Goal: Transaction & Acquisition: Purchase product/service

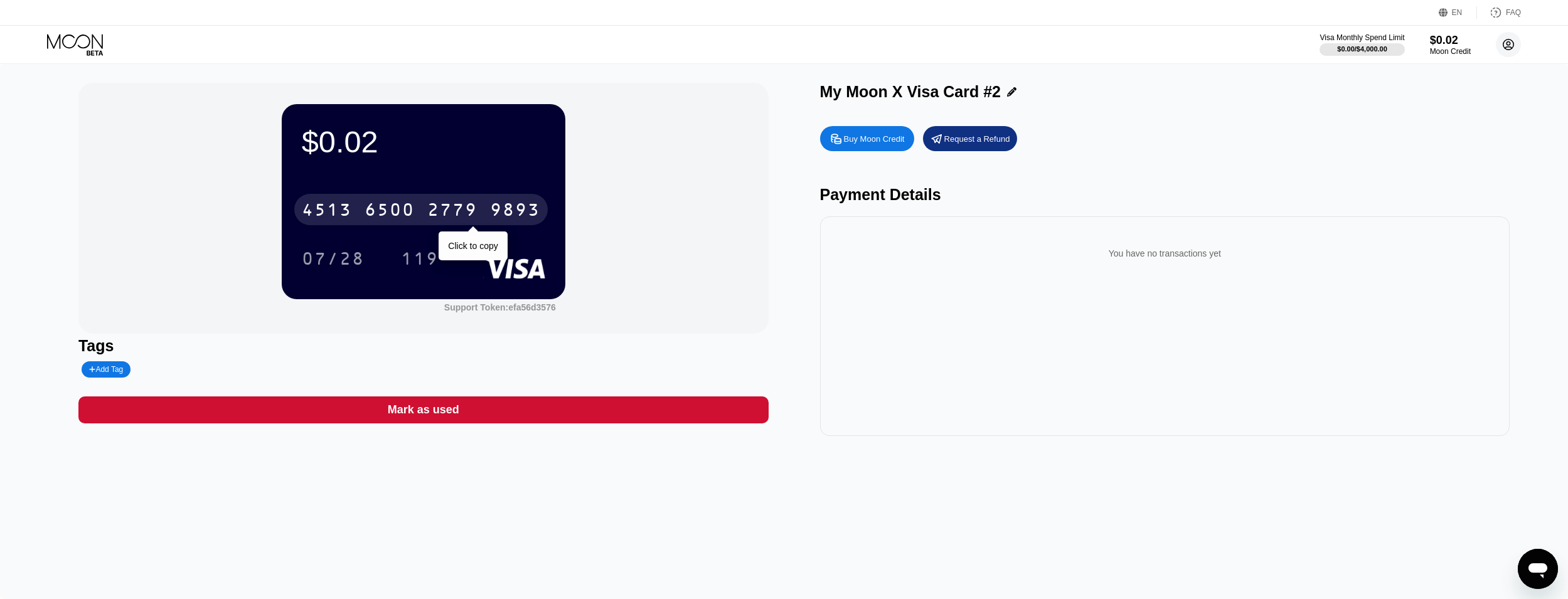
click at [1510, 44] on icon at bounding box center [1508, 44] width 7 height 7
click at [1422, 275] on div "Log out" at bounding box center [1428, 280] width 30 height 10
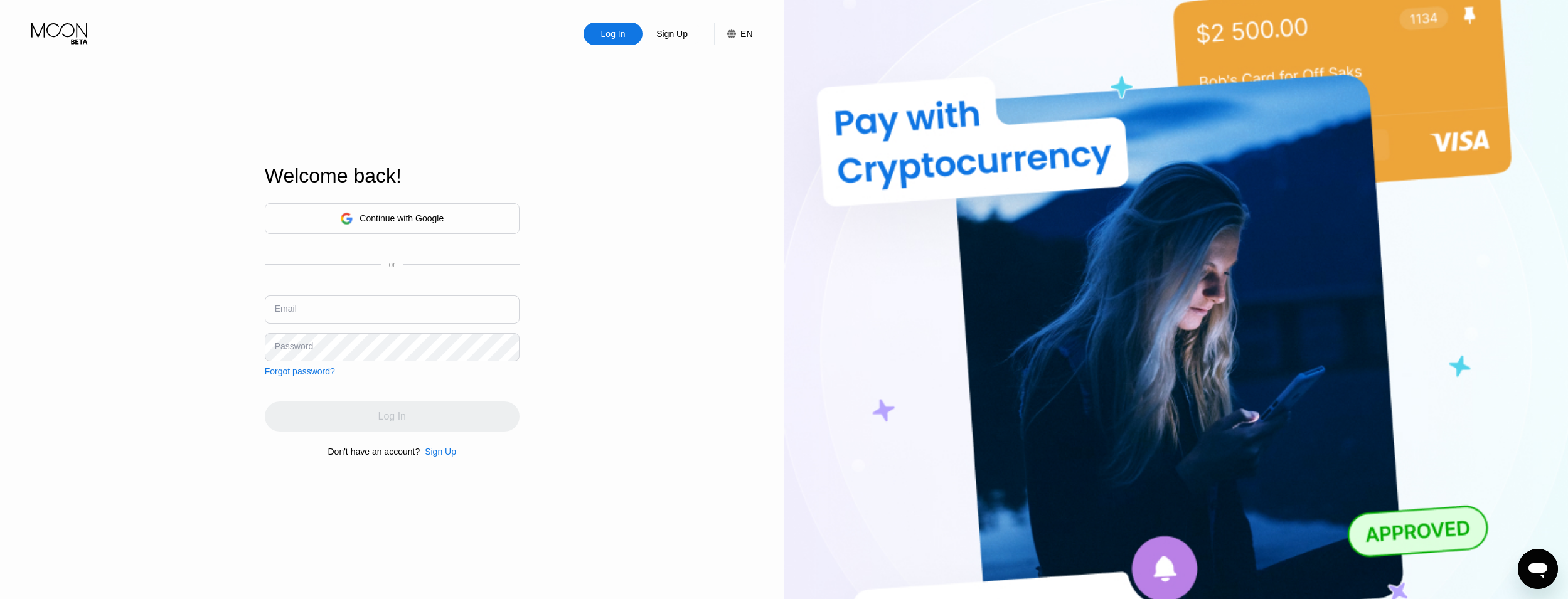
type input "tx0ogkzwze@jkotypc.com"
click at [671, 36] on div "Sign Up" at bounding box center [672, 34] width 34 height 13
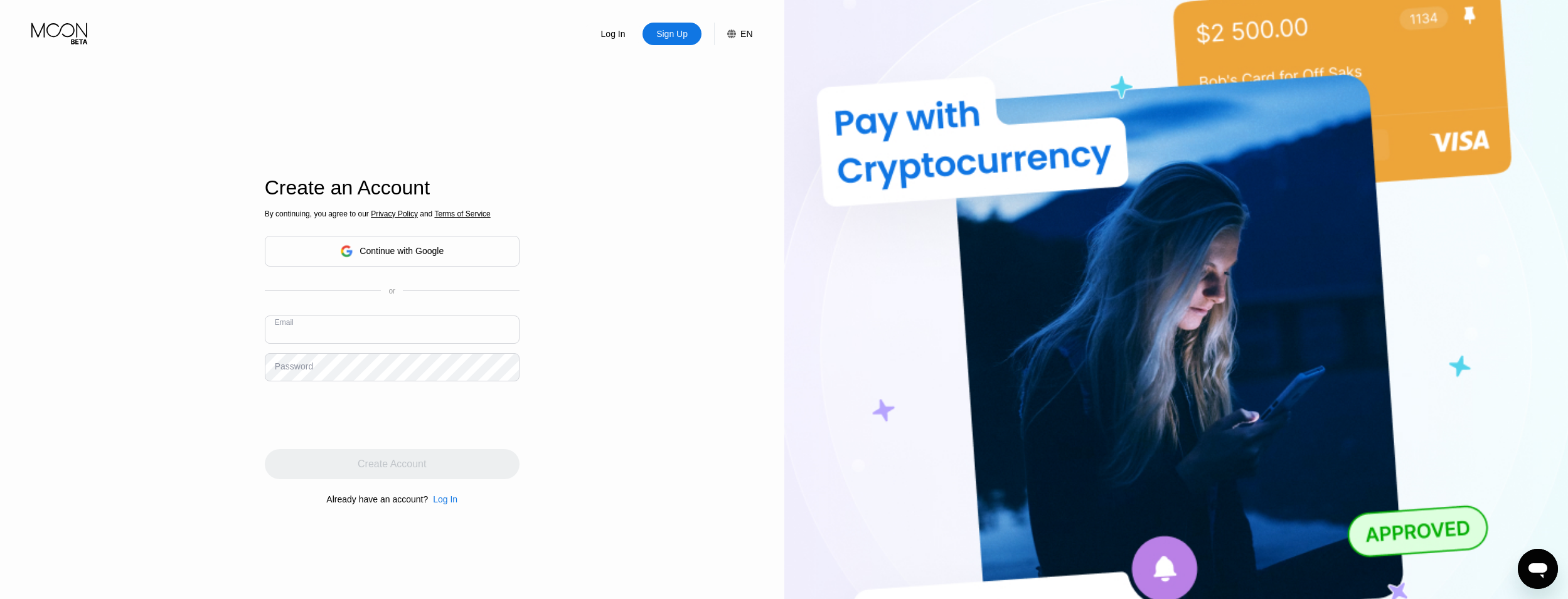
click at [313, 344] on input "text" at bounding box center [392, 329] width 254 height 28
paste input "[EMAIL_ADDRESS][DOMAIN_NAME]"
type input "[EMAIL_ADDRESS][DOMAIN_NAME]"
click at [300, 364] on div "Password" at bounding box center [294, 366] width 39 height 10
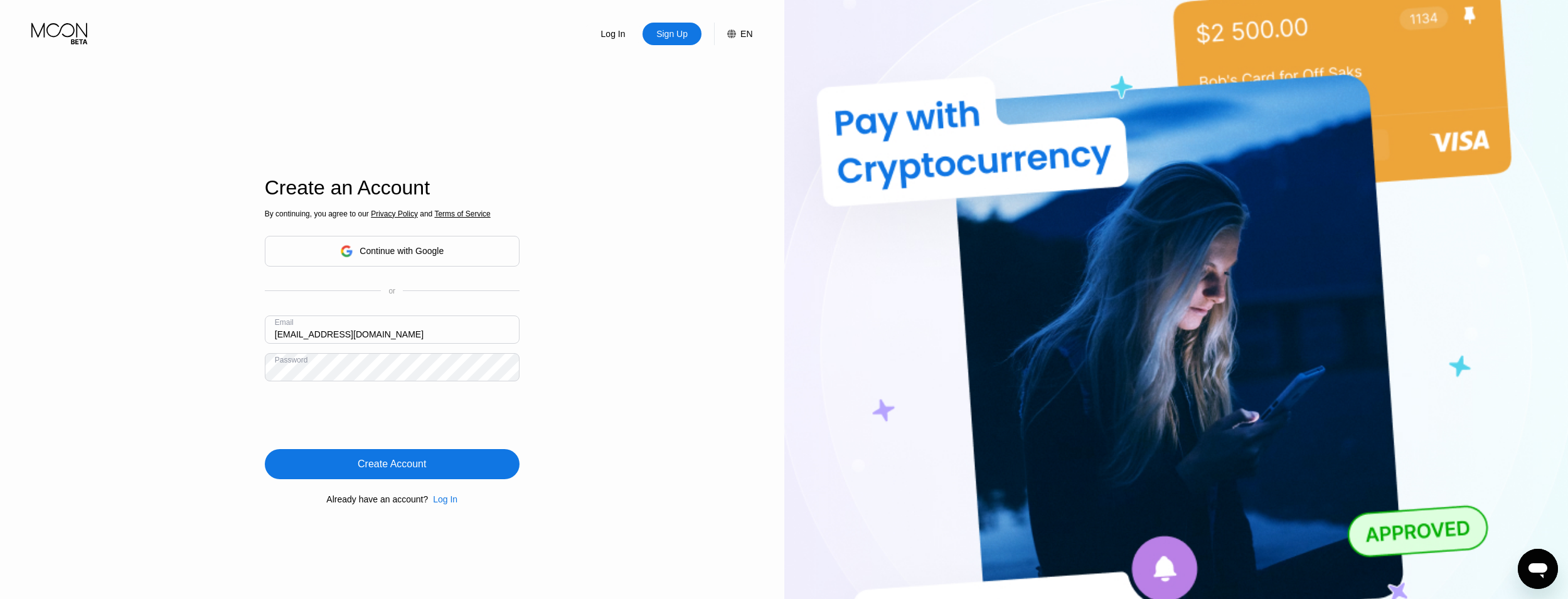
click at [387, 474] on div "Create Account" at bounding box center [392, 463] width 254 height 30
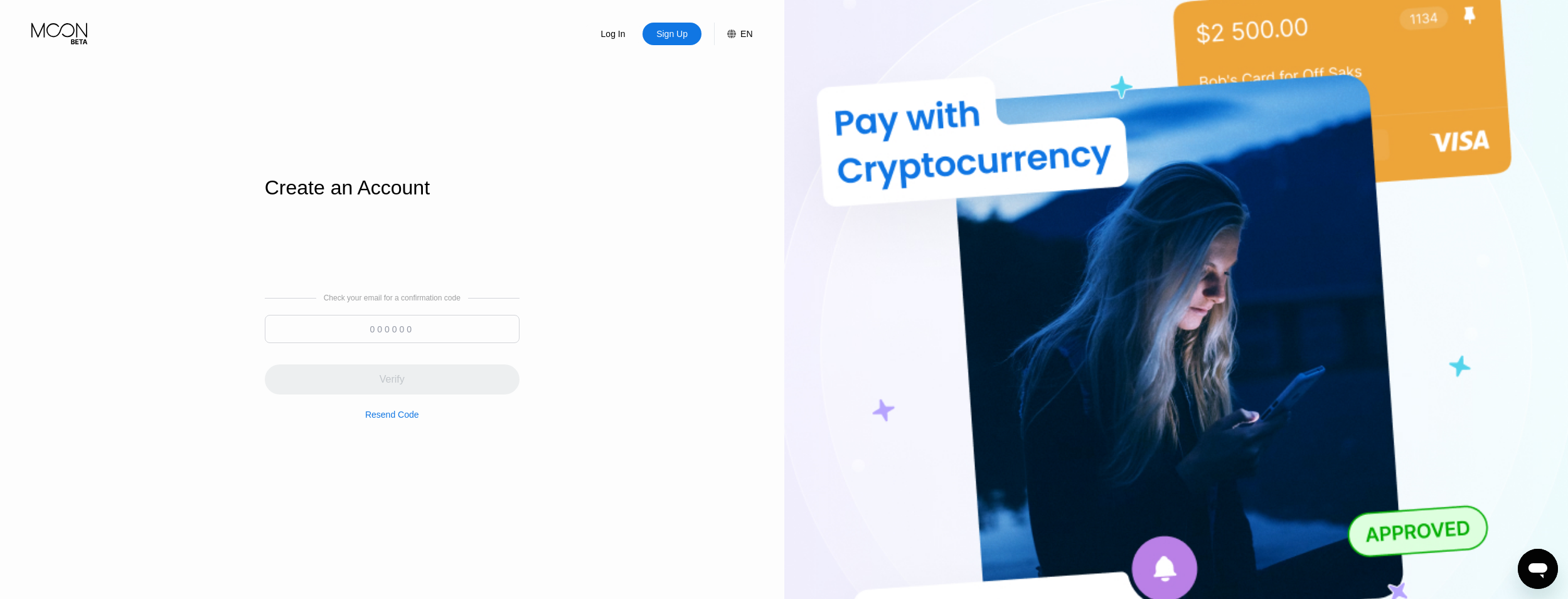
click at [424, 335] on input at bounding box center [392, 328] width 254 height 28
type input "450666"
click at [398, 373] on div "Verify" at bounding box center [392, 378] width 254 height 30
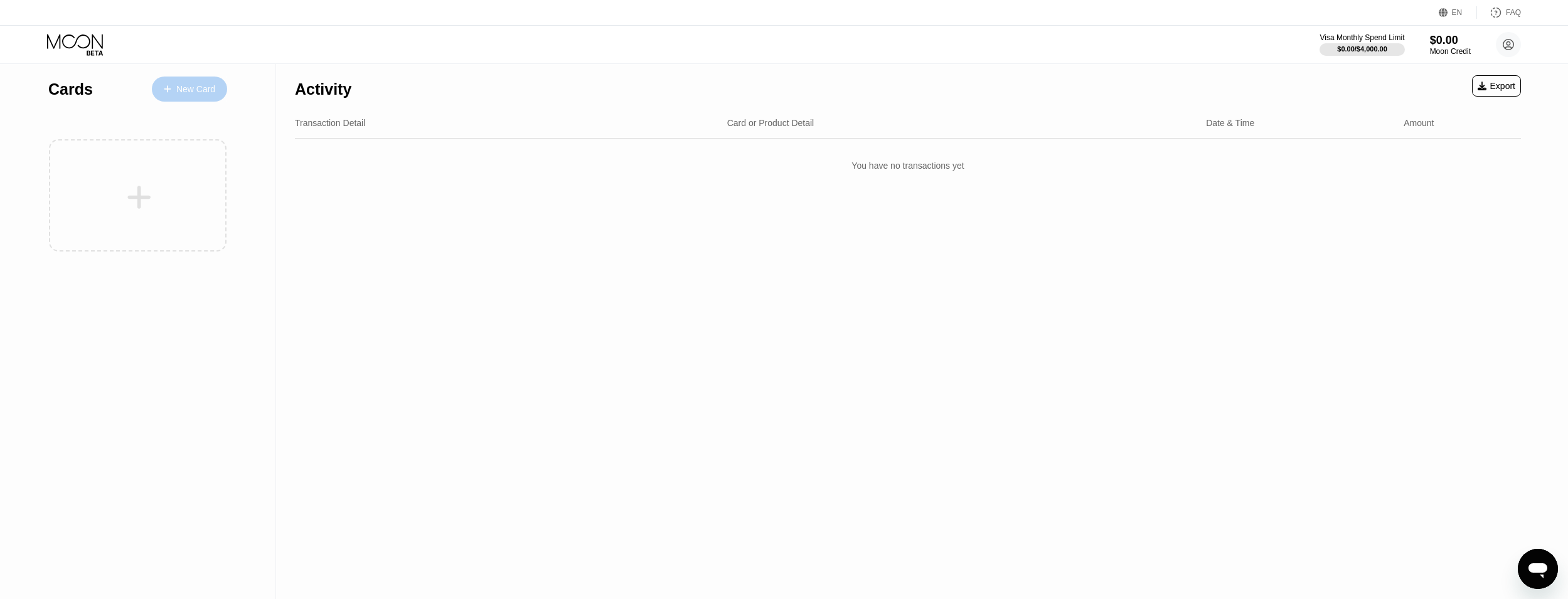
click at [179, 94] on div "New Card" at bounding box center [196, 89] width 39 height 11
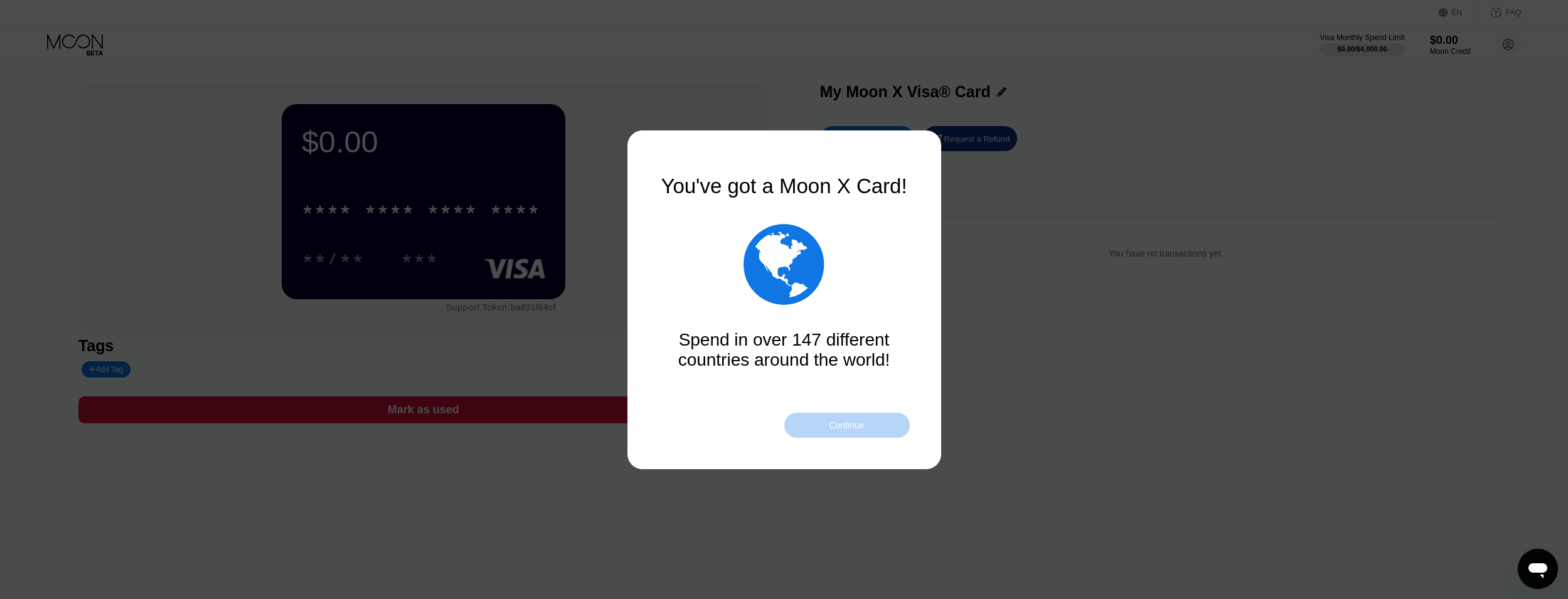
click at [870, 425] on div "Continue" at bounding box center [847, 425] width 125 height 25
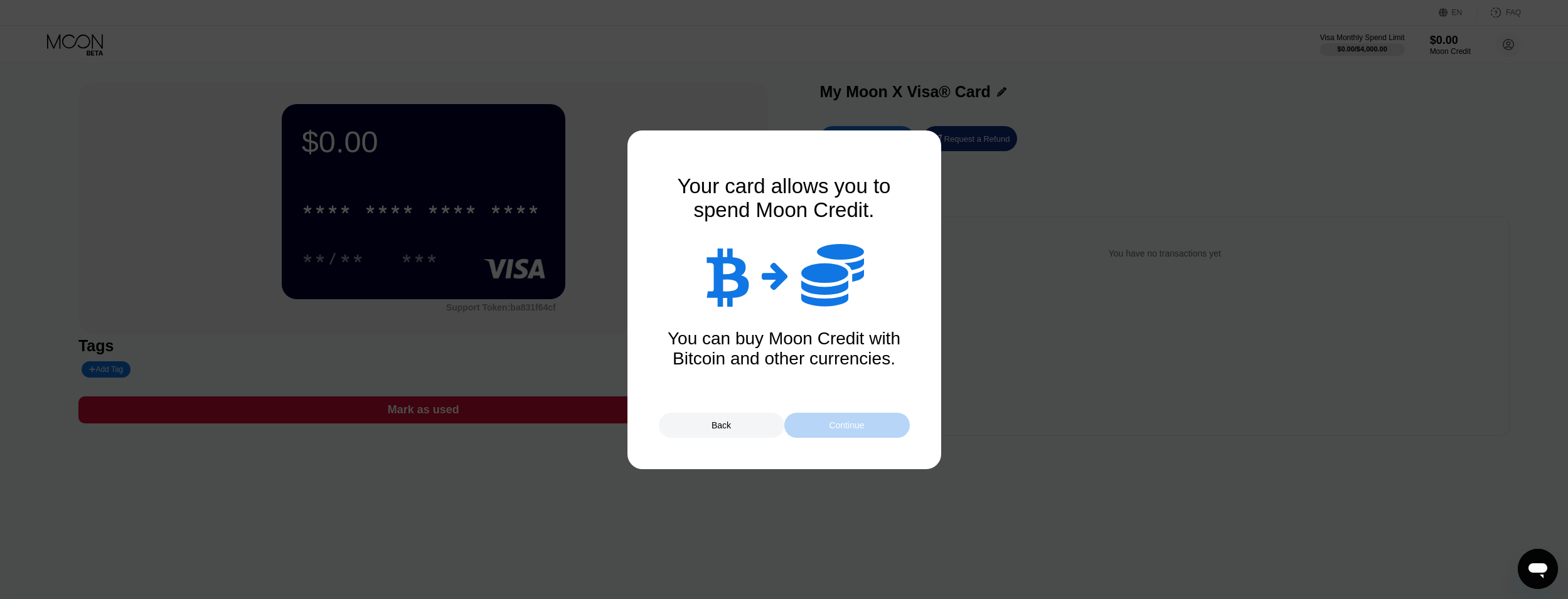
click at [835, 418] on div "Continue" at bounding box center [847, 425] width 125 height 25
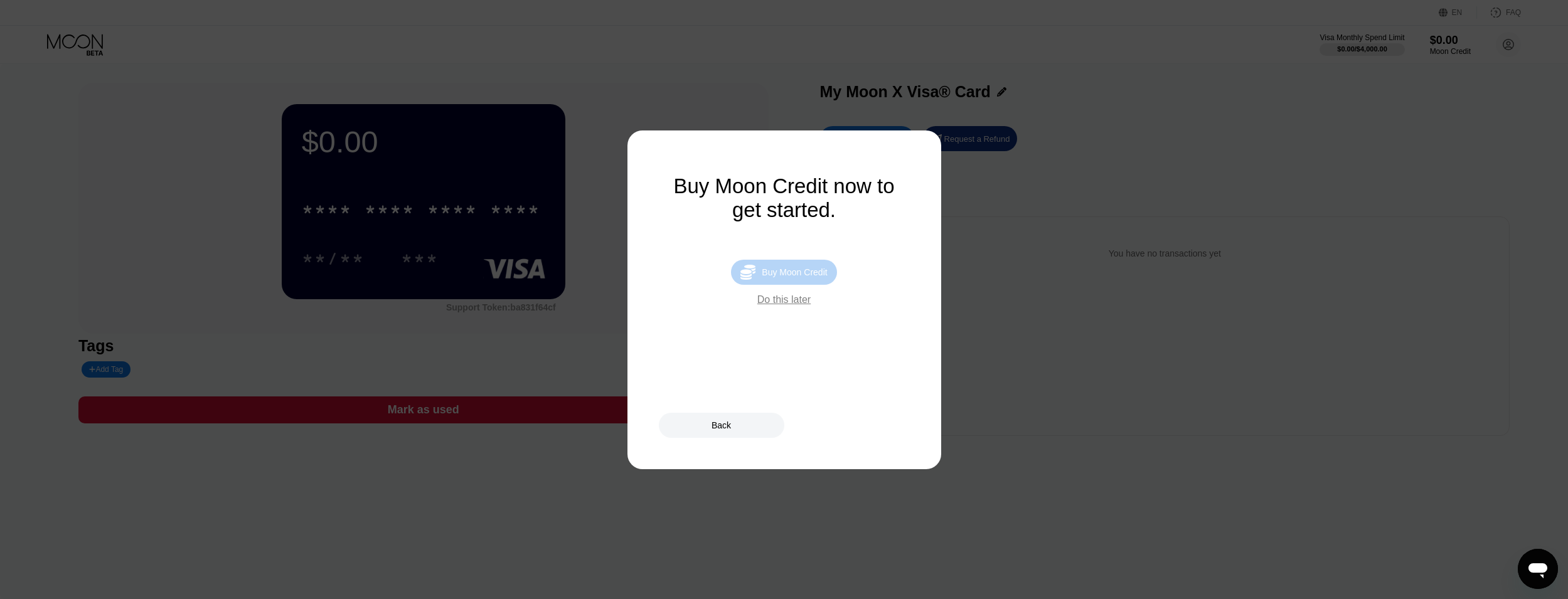
click at [787, 277] on div "Buy Moon Credit" at bounding box center [795, 272] width 66 height 10
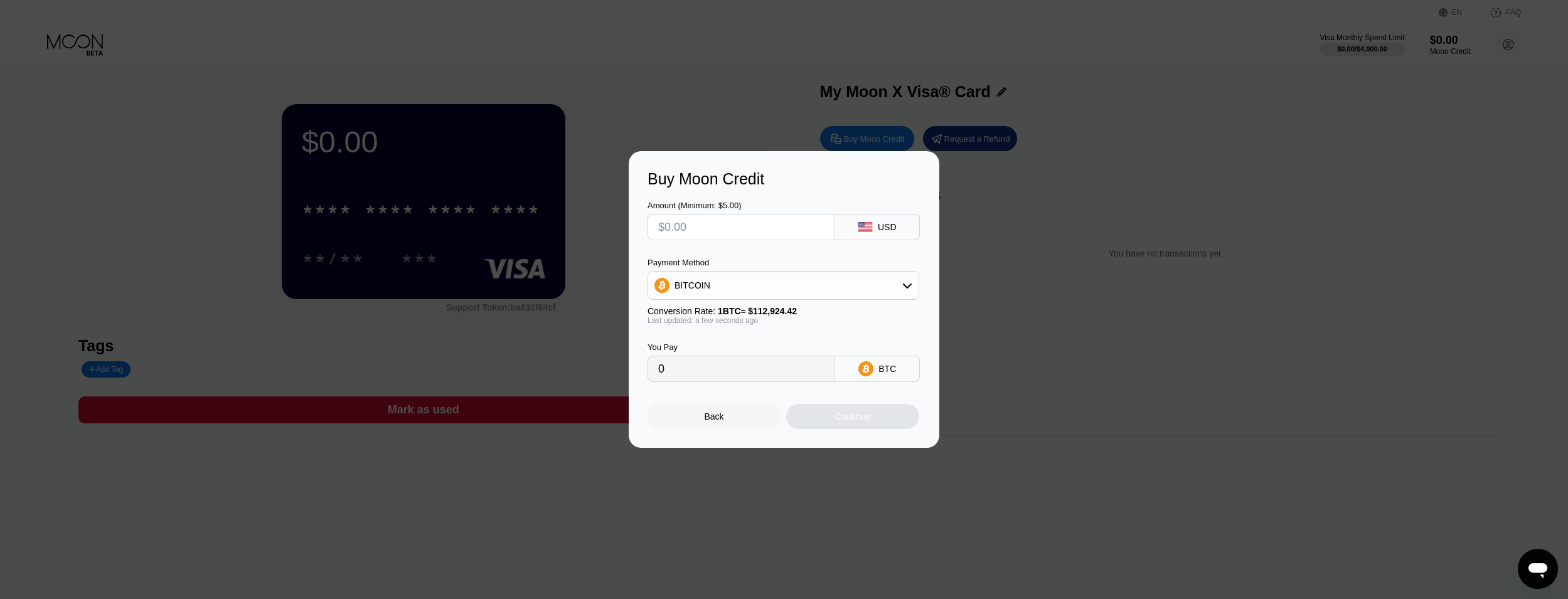
click at [790, 235] on input "text" at bounding box center [741, 227] width 167 height 25
type input "$6"
type input "0.00005314"
click at [790, 235] on input "$6" at bounding box center [741, 227] width 167 height 25
type input "$6"
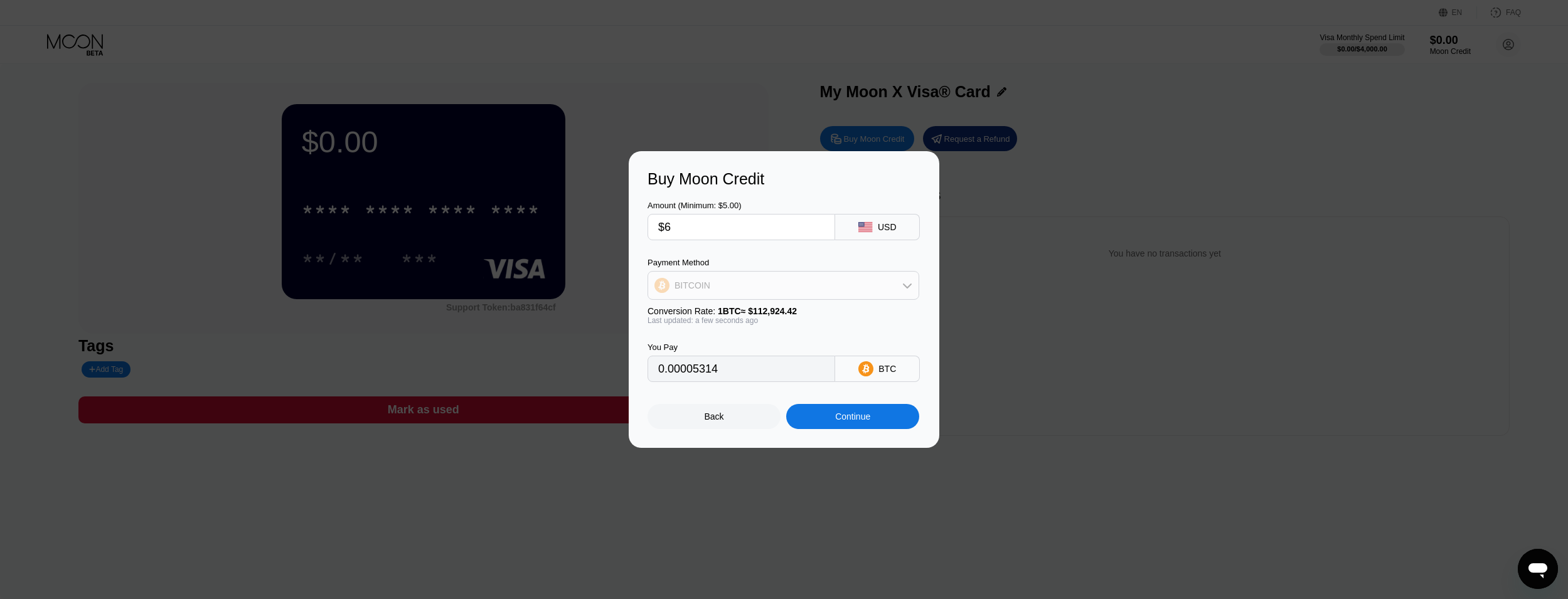
click at [912, 287] on icon at bounding box center [907, 285] width 10 height 10
click at [715, 352] on span "USDT on TRON" at bounding box center [709, 348] width 64 height 10
type input "6.06"
click at [886, 420] on div "Continue" at bounding box center [853, 416] width 133 height 25
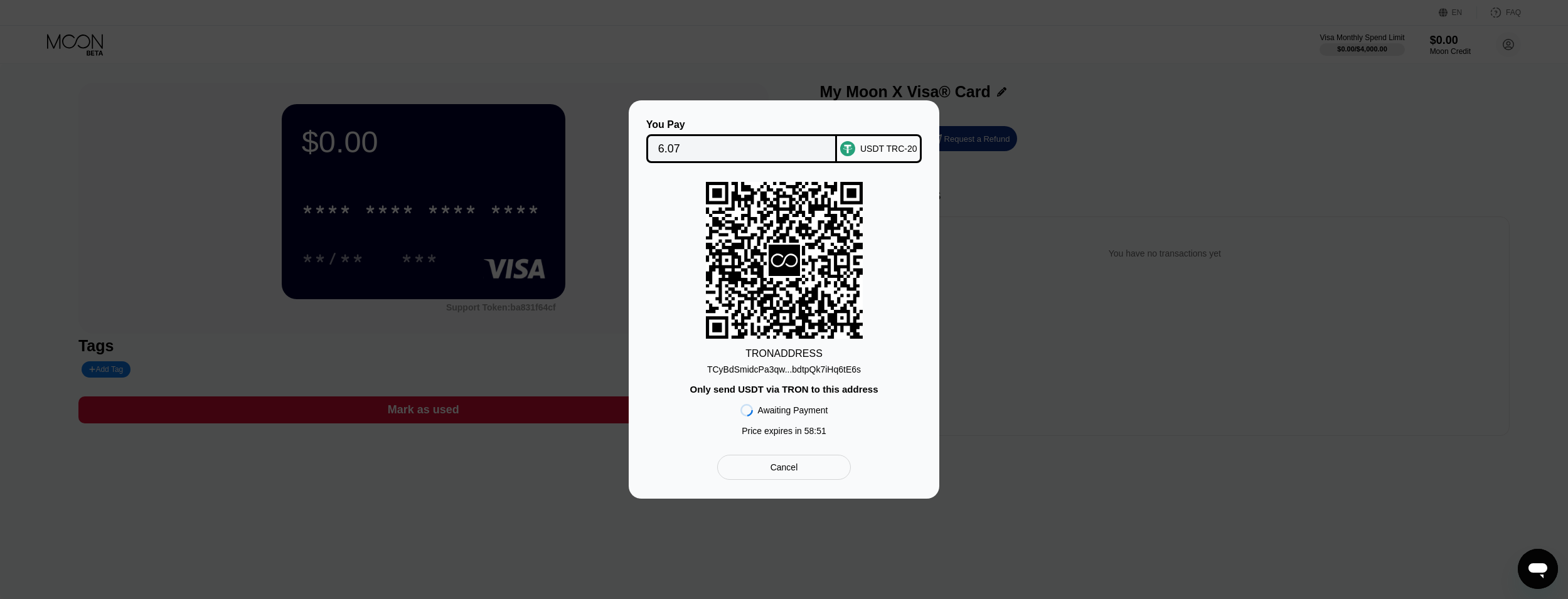
click at [823, 376] on div "TRON ADDRESS TCyBdSmidcPa3qw...bdtpQk7iHq6tE6s Only send USDT via TRON to this …" at bounding box center [784, 312] width 273 height 260
click at [823, 372] on div "TCyBdSmidcPa3qw...bdtpQk7iHq6tE6s" at bounding box center [784, 369] width 154 height 10
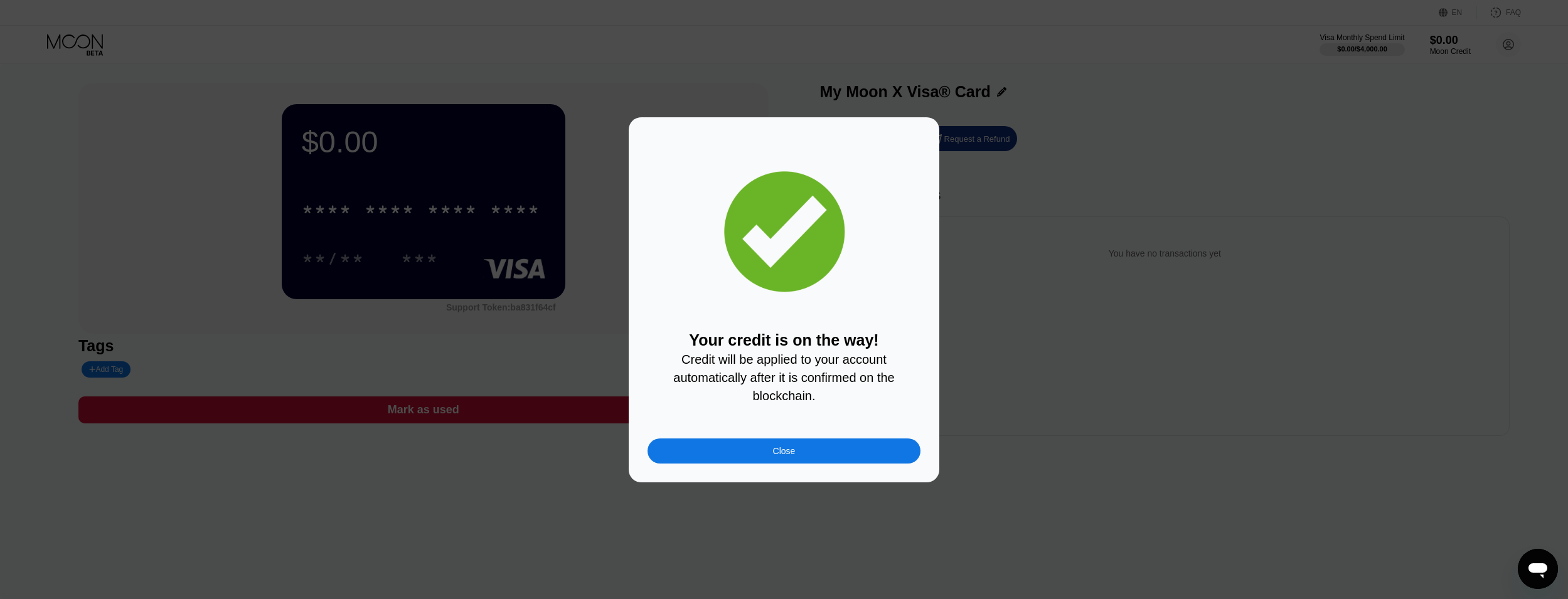
click at [793, 456] on div "Close" at bounding box center [784, 451] width 22 height 10
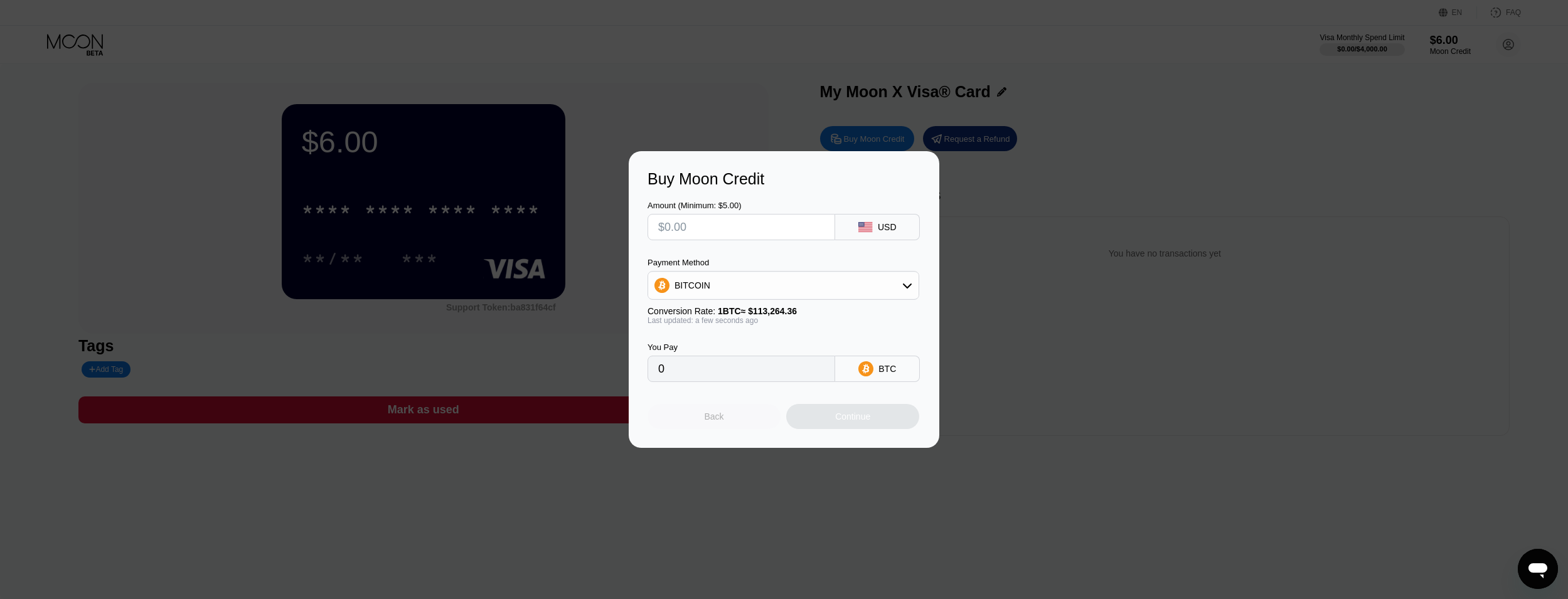
click at [709, 415] on div "Back" at bounding box center [714, 416] width 19 height 10
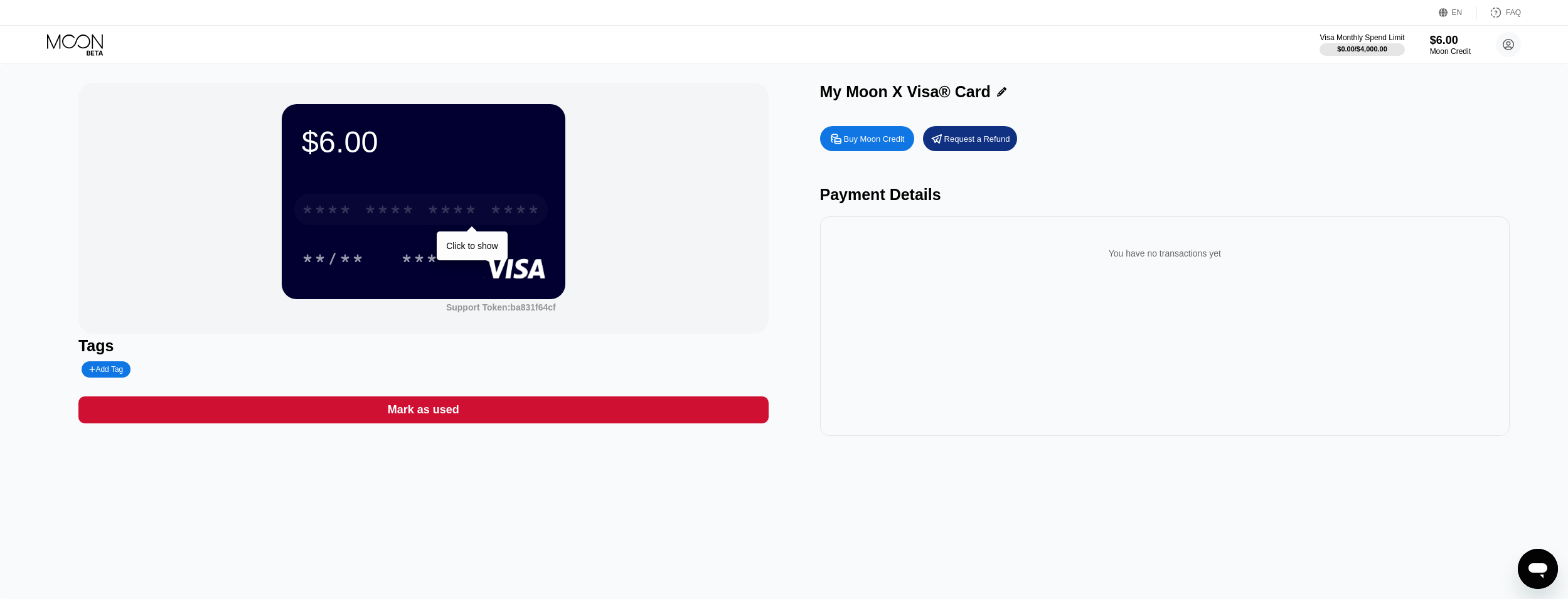
click at [435, 216] on div "* * * *" at bounding box center [452, 211] width 50 height 20
click at [476, 219] on div "* * * *" at bounding box center [452, 211] width 50 height 20
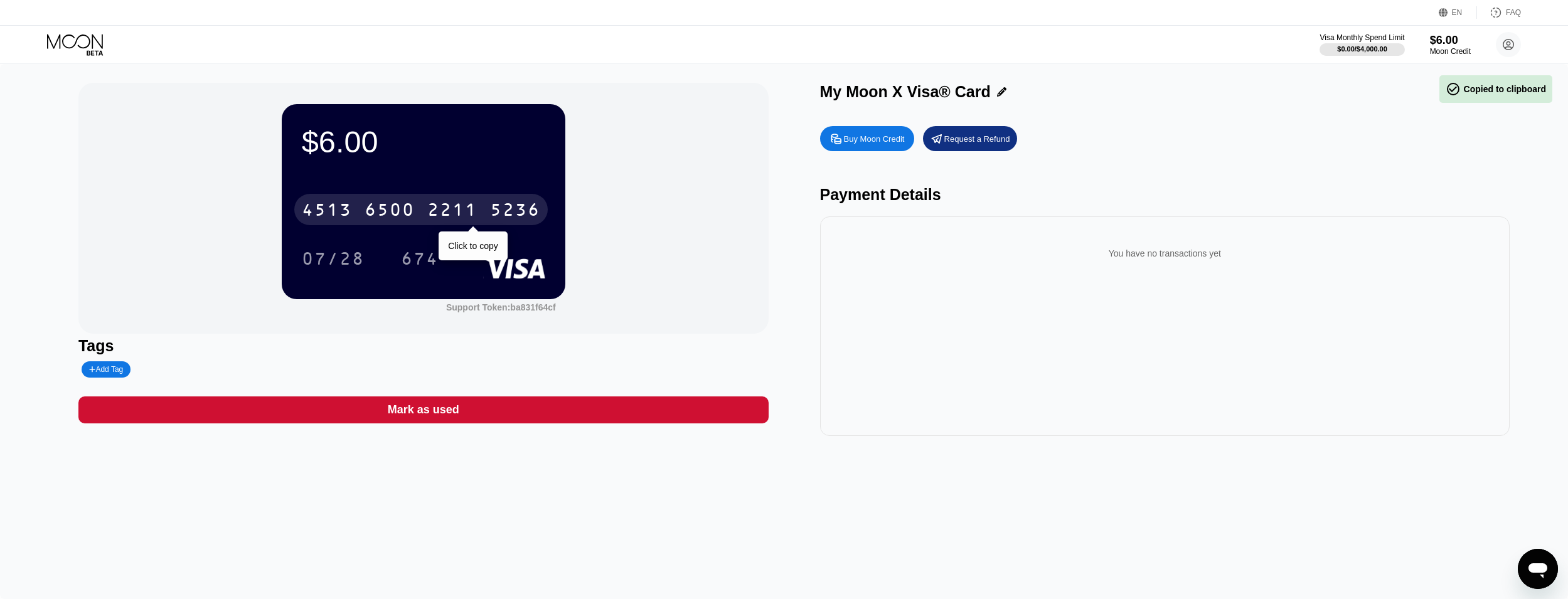
click at [476, 219] on div "2211" at bounding box center [452, 211] width 50 height 20
click at [476, 219] on div "* * * *" at bounding box center [452, 211] width 50 height 20
click at [456, 221] on div "2211" at bounding box center [452, 211] width 50 height 20
click at [456, 221] on div "* * * *" at bounding box center [452, 211] width 50 height 20
click at [445, 208] on div "2211" at bounding box center [452, 211] width 50 height 20
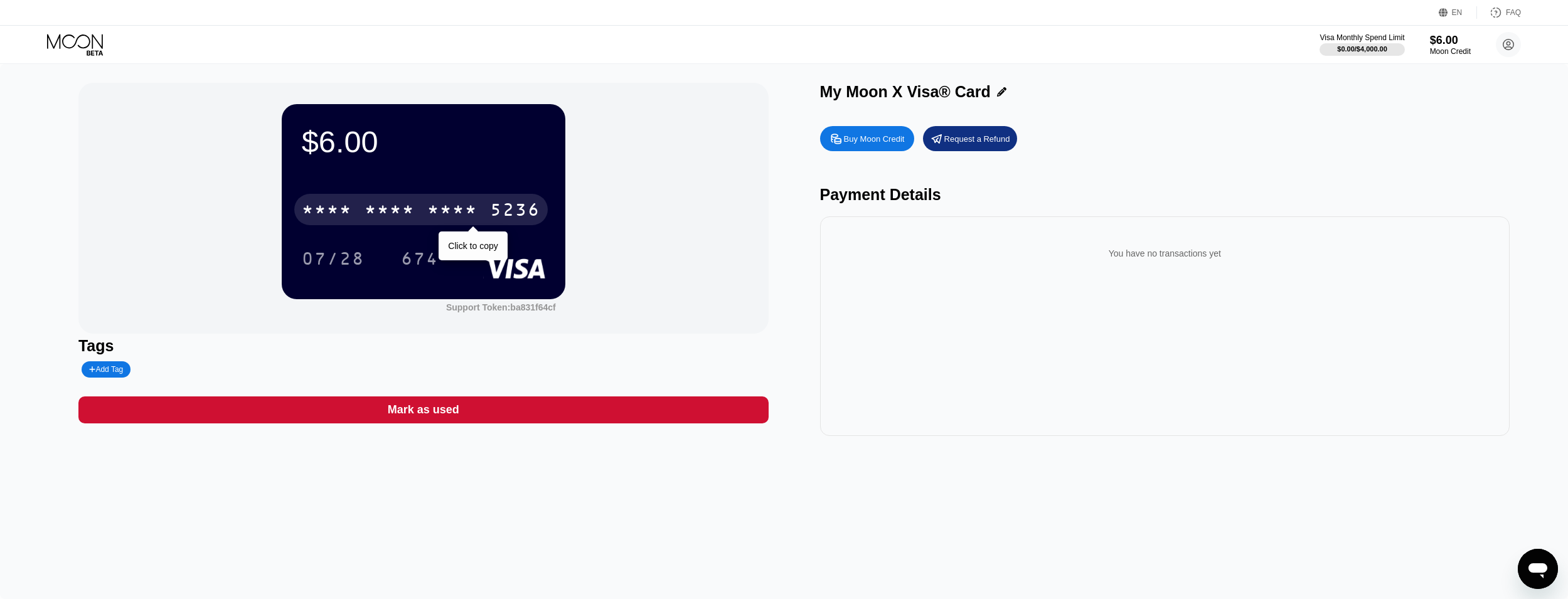
click at [464, 221] on div "* * * *" at bounding box center [452, 211] width 50 height 20
click at [1509, 48] on circle at bounding box center [1508, 44] width 25 height 25
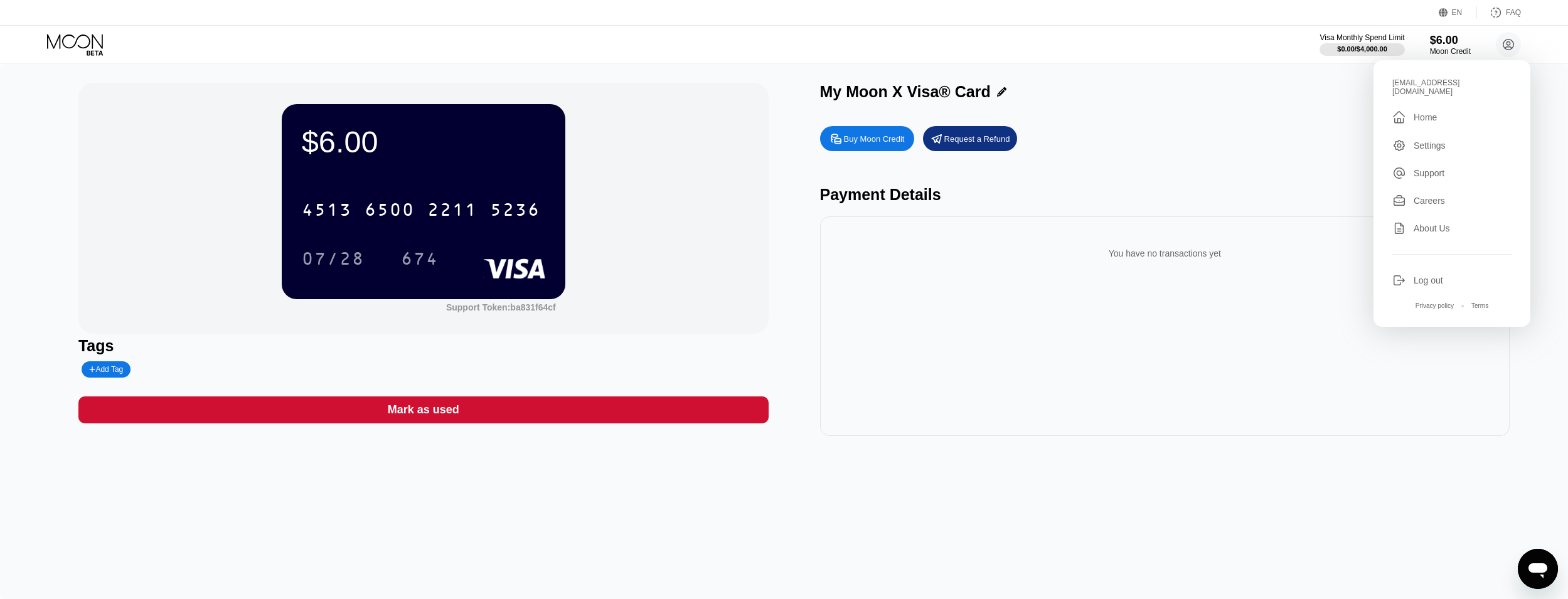
click at [1426, 116] on div " Home" at bounding box center [1452, 117] width 120 height 15
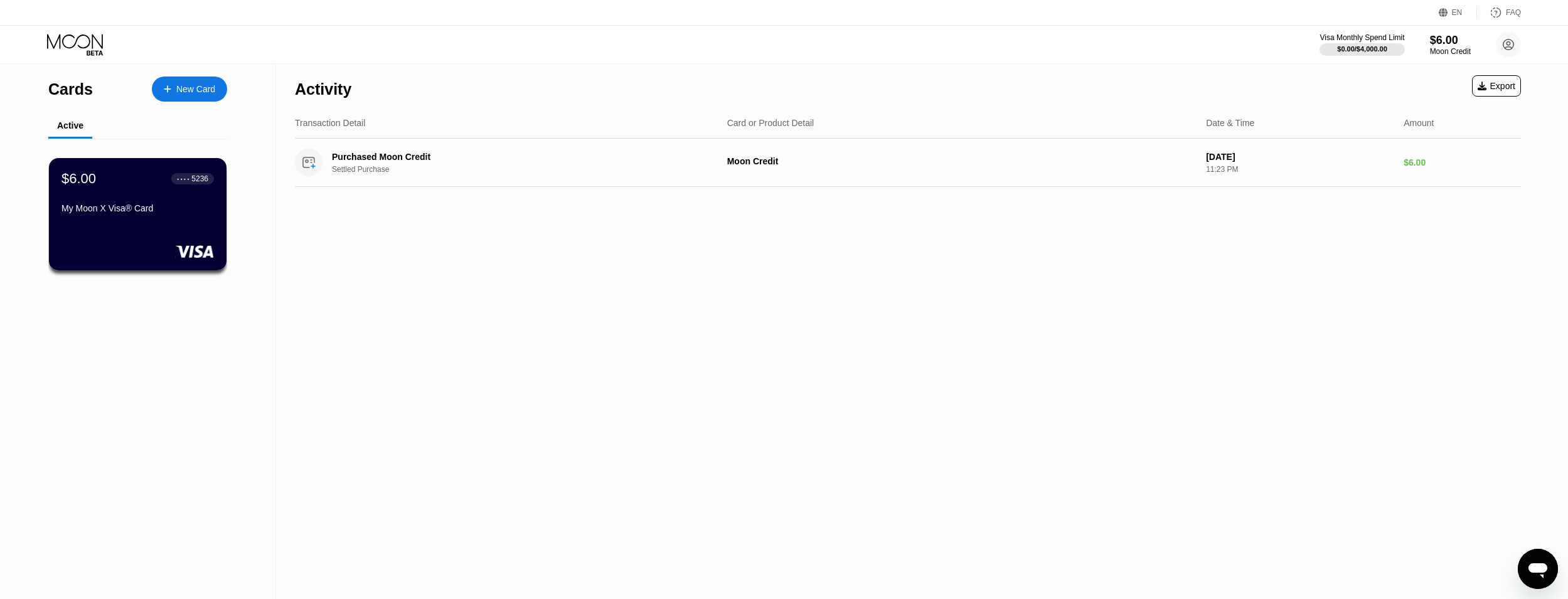
click at [215, 95] on div "New Card" at bounding box center [190, 89] width 75 height 25
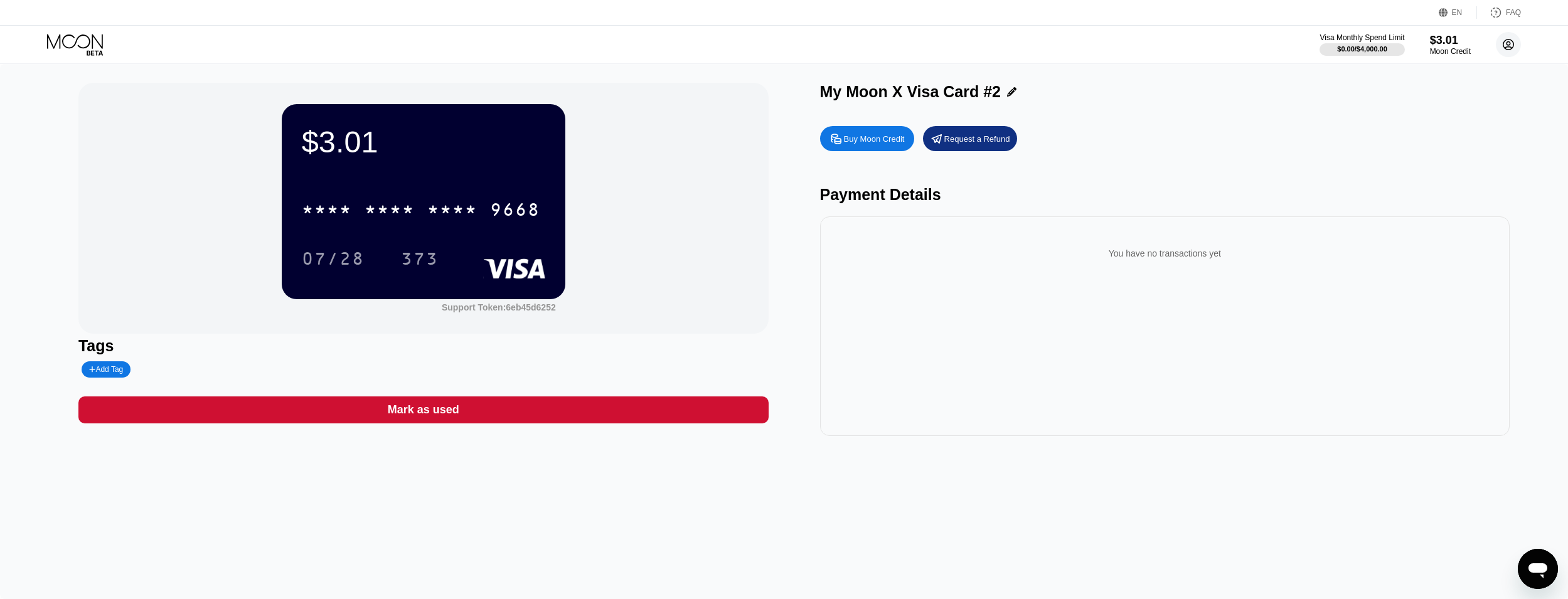
click at [1514, 51] on circle at bounding box center [1508, 44] width 25 height 25
click at [1422, 119] on div "[EMAIL_ADDRESS][DOMAIN_NAME]  Home Settings Support Careers About Us Log out P…" at bounding box center [1451, 194] width 157 height 267
click at [1400, 110] on div "" at bounding box center [1399, 117] width 13 height 15
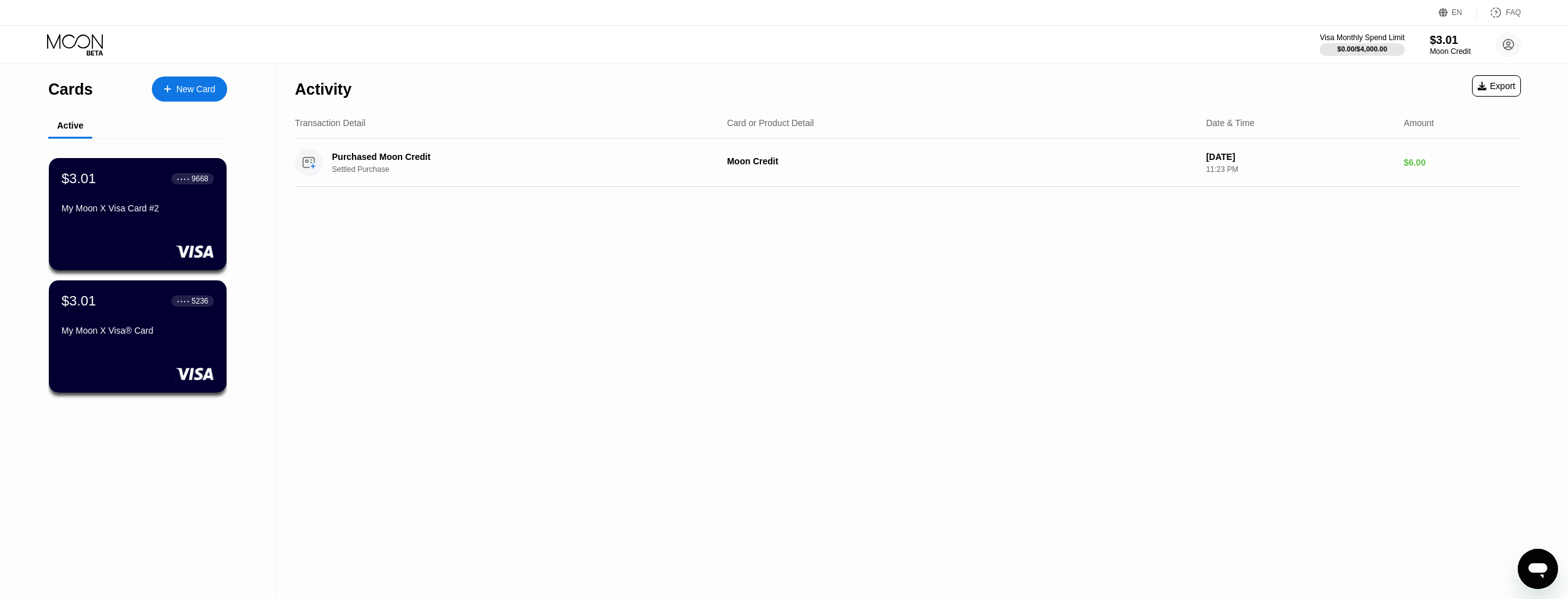
click at [169, 91] on icon at bounding box center [168, 89] width 8 height 9
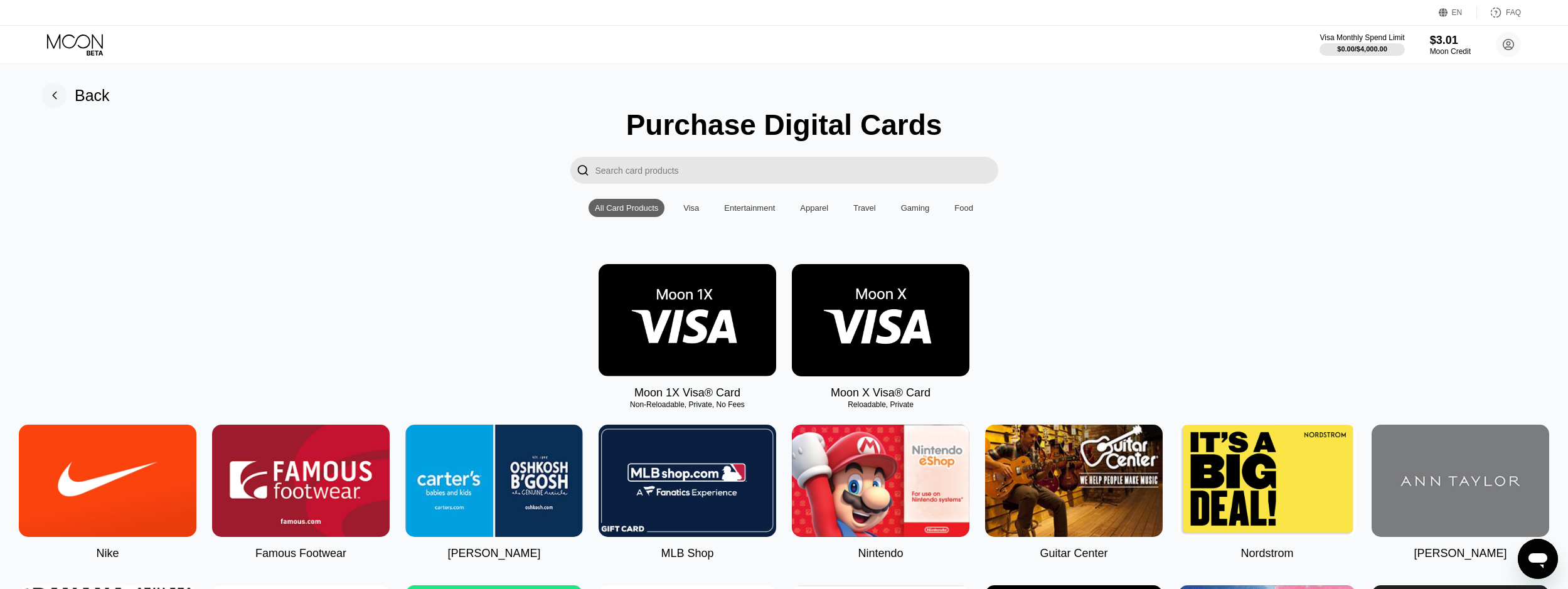
click at [868, 344] on img at bounding box center [881, 320] width 177 height 113
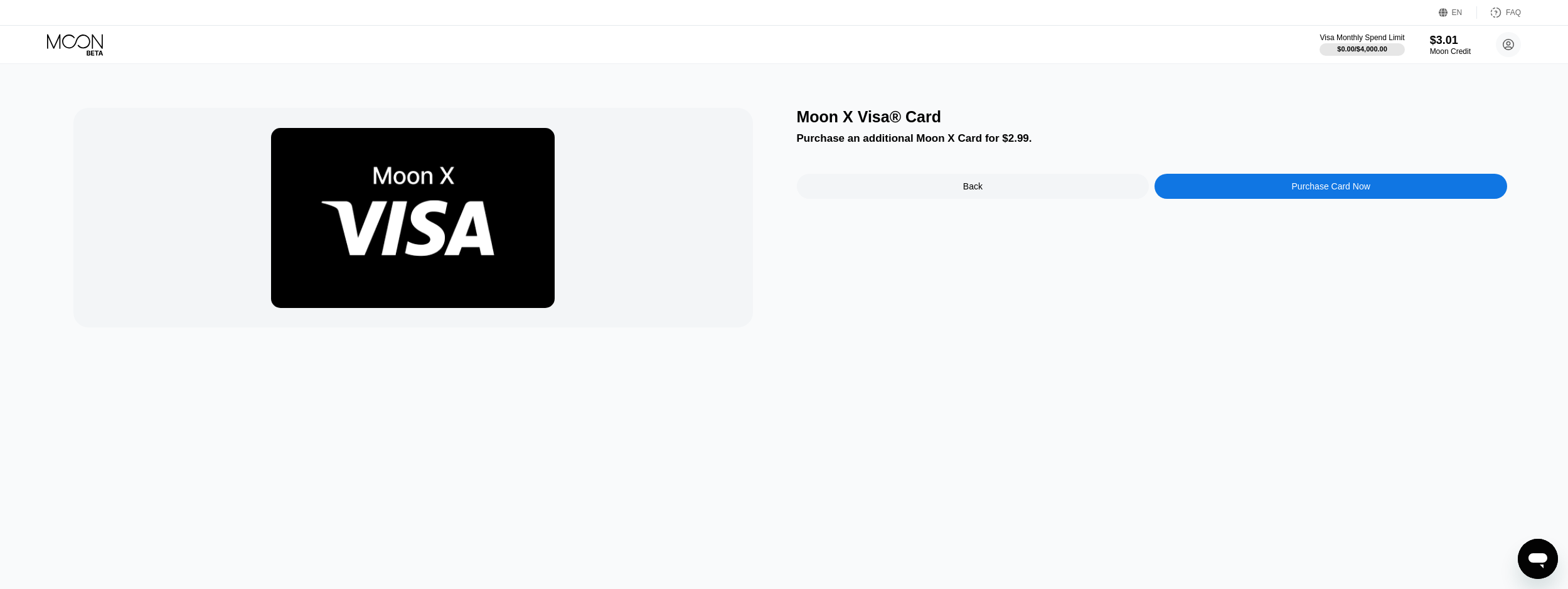
click at [1213, 192] on div "Purchase Card Now" at bounding box center [1331, 186] width 353 height 25
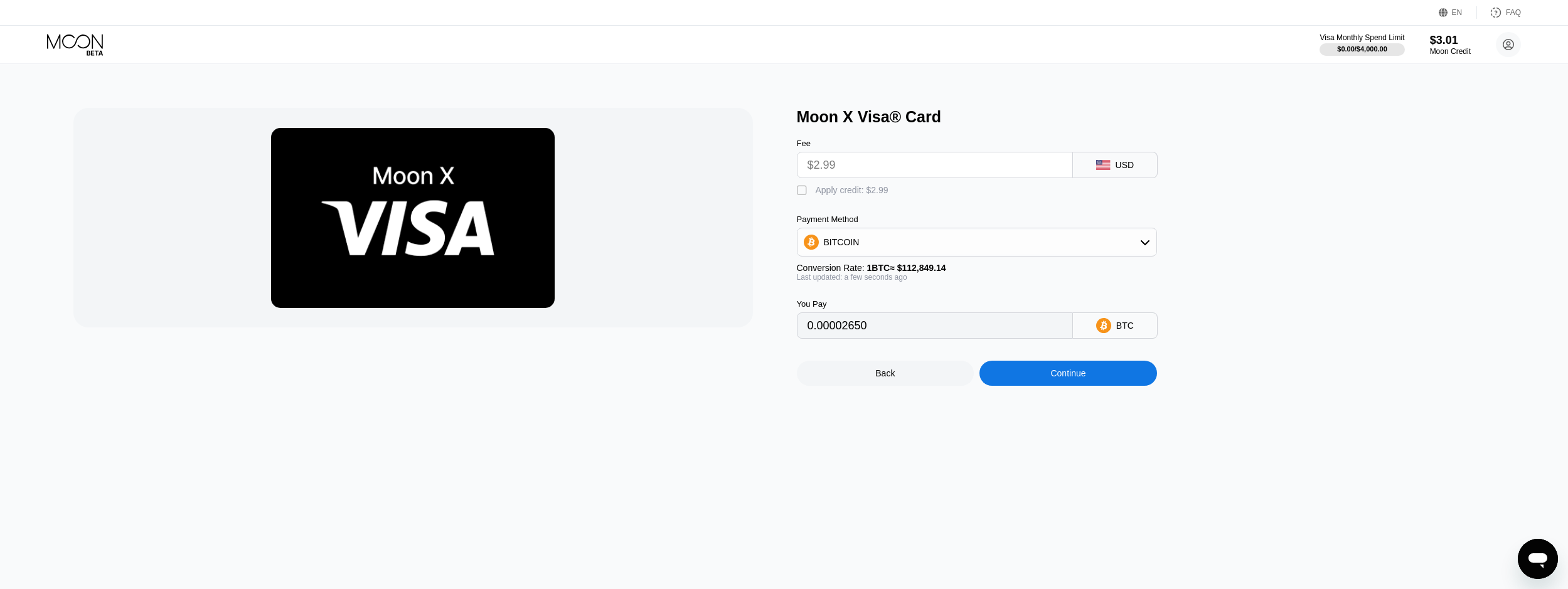
click at [802, 197] on div "" at bounding box center [803, 190] width 13 height 13
type input "0"
click at [1127, 386] on div "Continue" at bounding box center [1068, 373] width 177 height 25
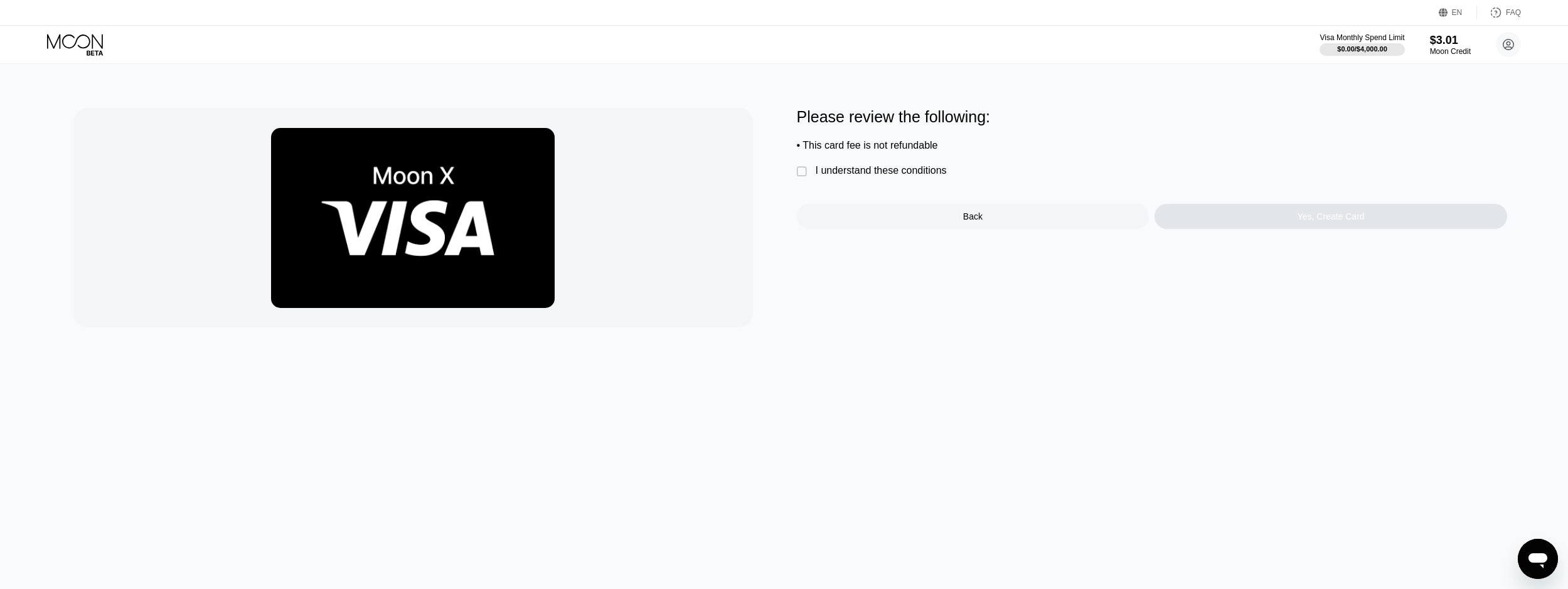
click at [896, 175] on div "I understand these conditions" at bounding box center [882, 171] width 131 height 12
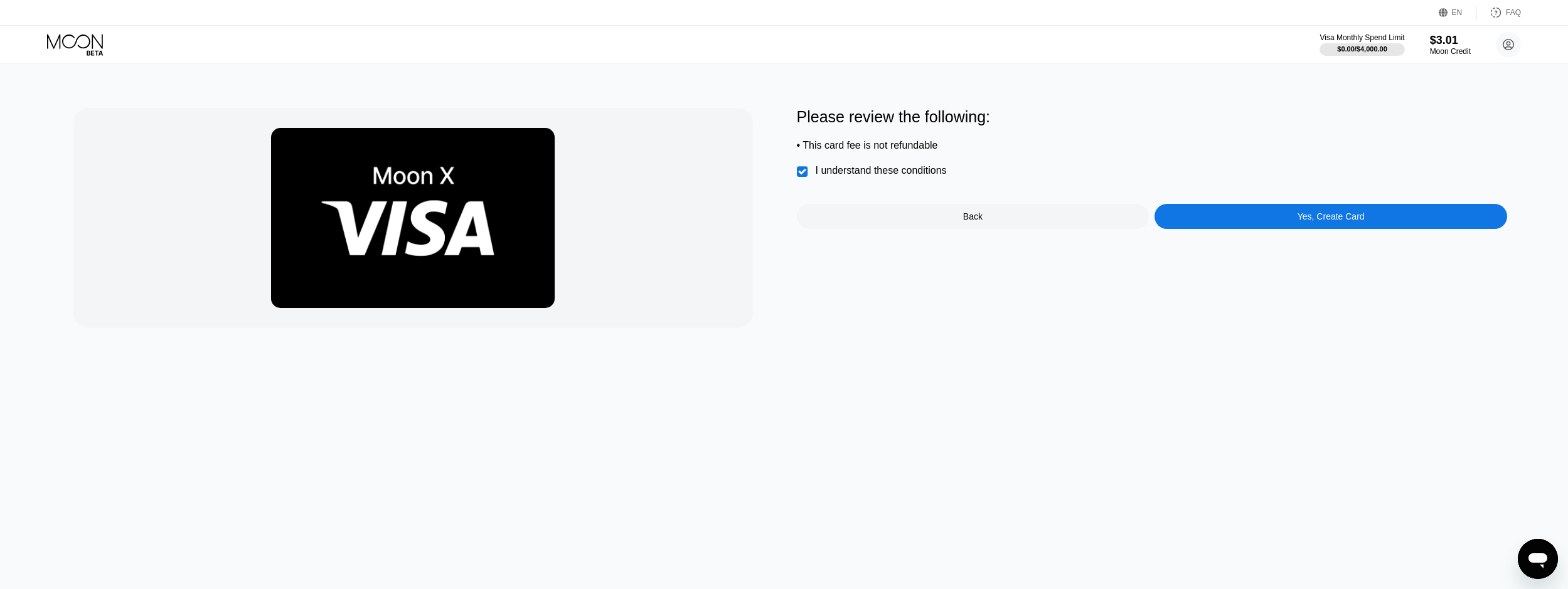
click at [1232, 229] on div "Yes, Create Card" at bounding box center [1331, 217] width 353 height 25
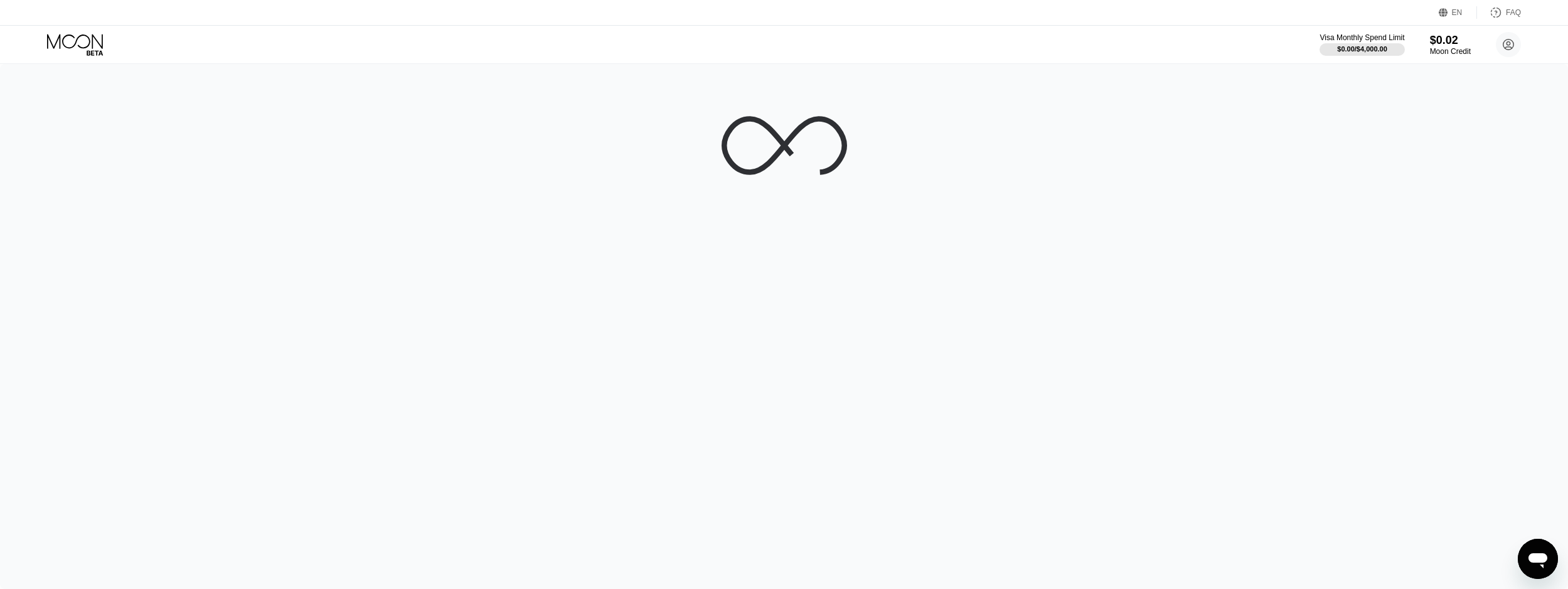
click at [1502, 44] on div "Visa Monthly Spend Limit $0.00 / $4,000.00 $0.02 Moon Credit pa0kcm4raj@mrotzis…" at bounding box center [1420, 44] width 201 height 25
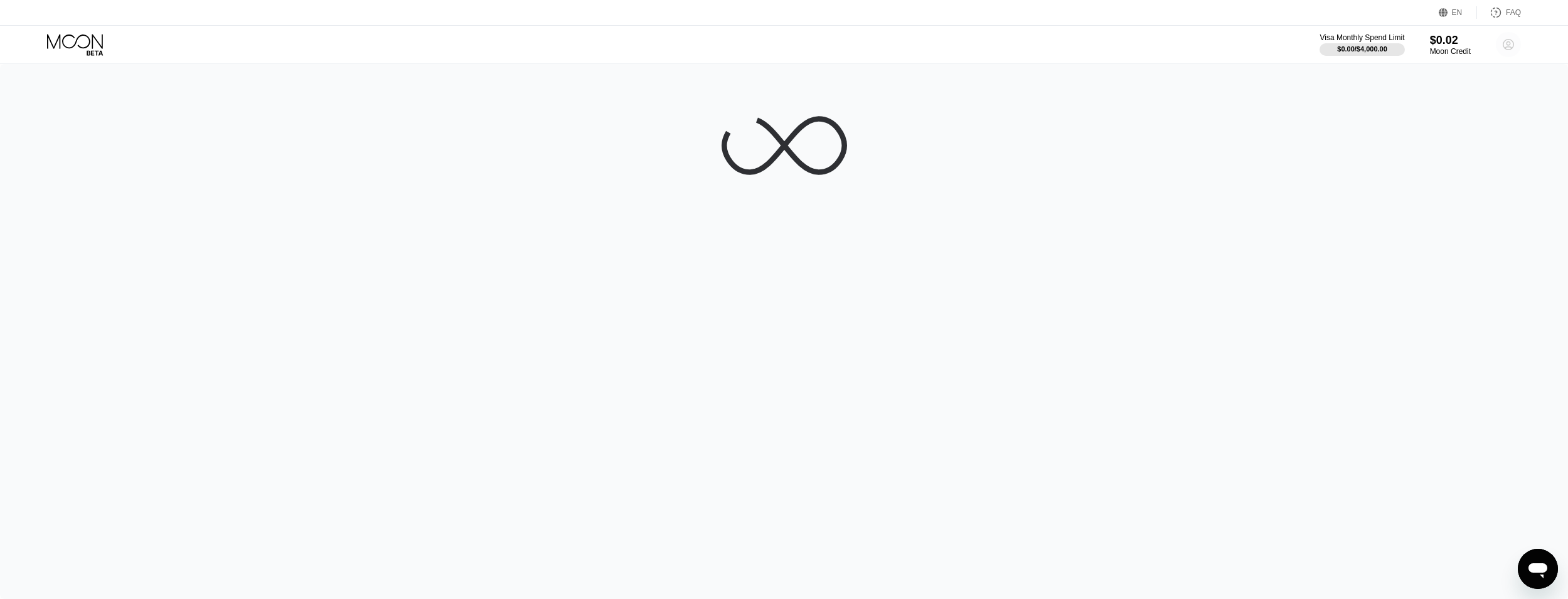
click at [1502, 51] on circle at bounding box center [1508, 44] width 25 height 25
click at [1440, 112] on div " Home" at bounding box center [1452, 117] width 120 height 15
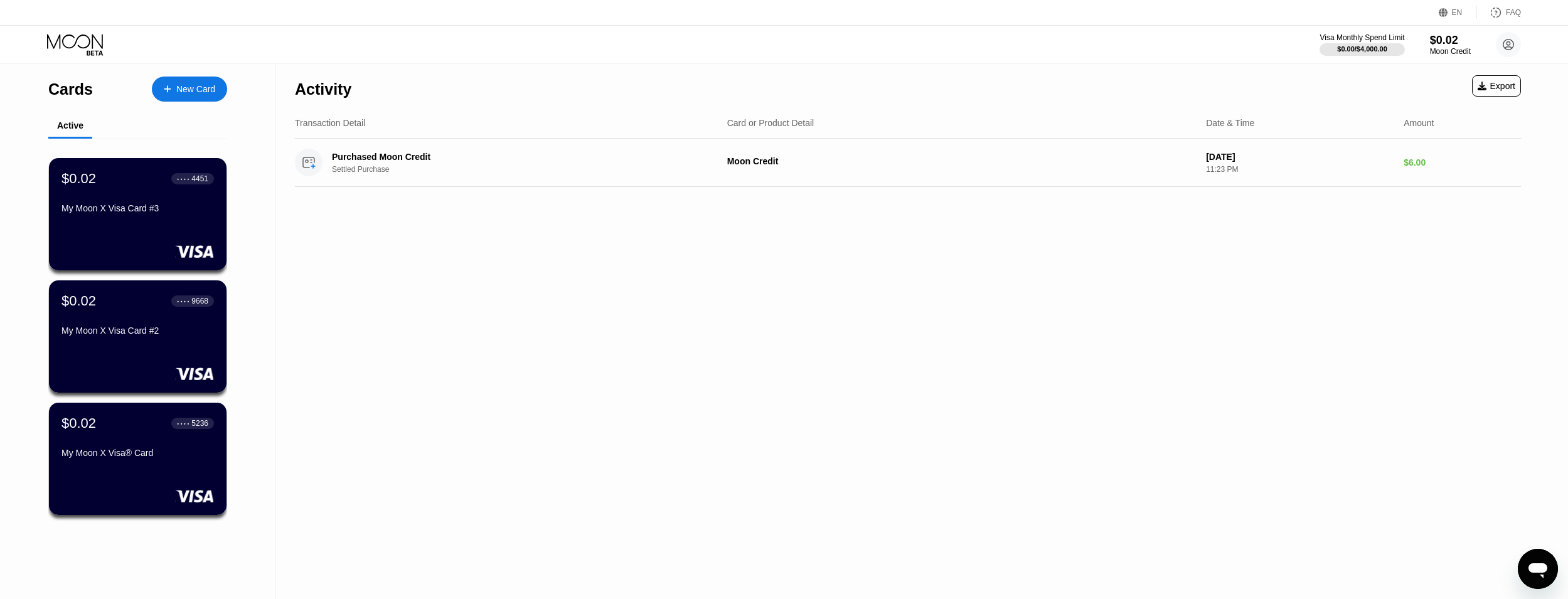
click at [134, 479] on div "$0.02 ● ● ● ● 5236 My Moon X Visa® Card" at bounding box center [138, 458] width 177 height 113
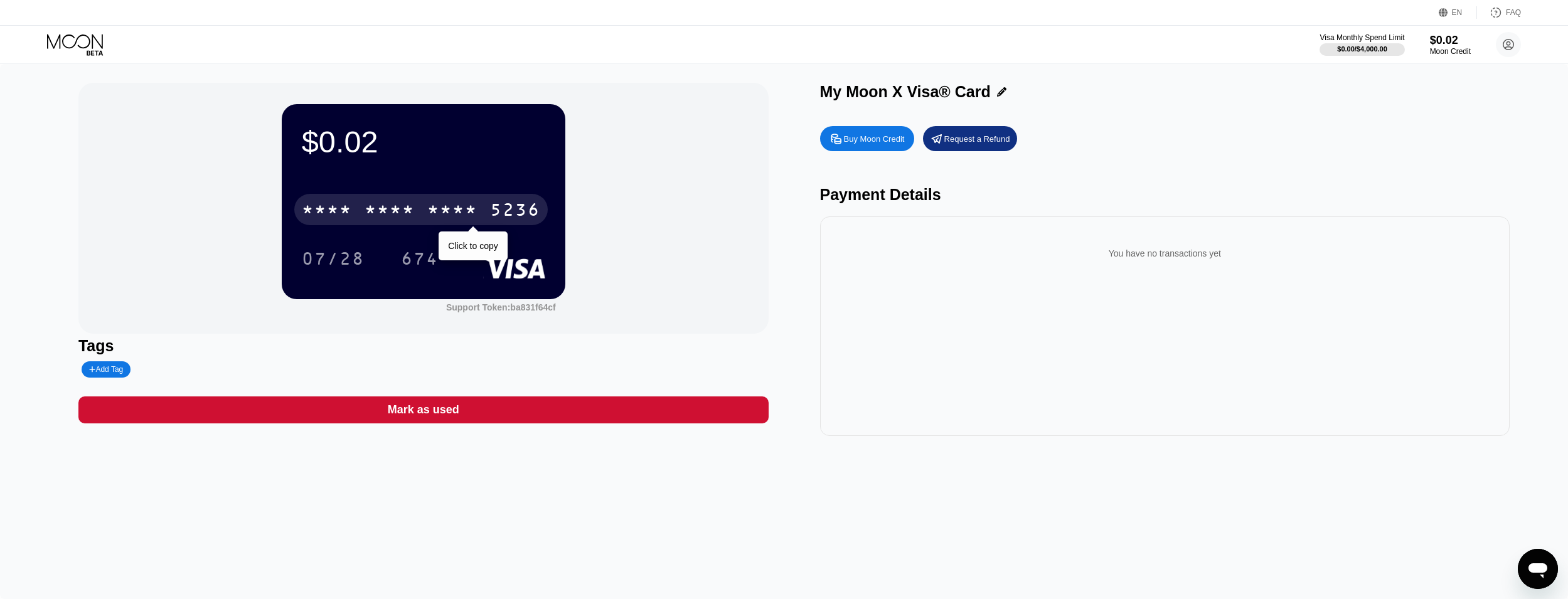
click at [452, 199] on div "* * * * * * * * * * * * 5236" at bounding box center [420, 209] width 253 height 32
click at [437, 218] on div "2211" at bounding box center [452, 211] width 50 height 20
